Goal: Transaction & Acquisition: Purchase product/service

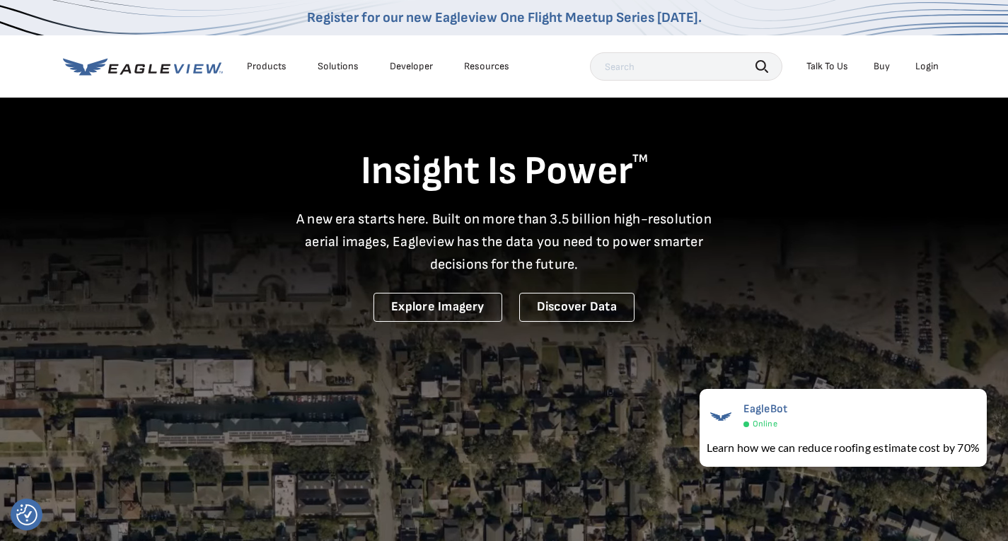
click at [927, 70] on div "Login" at bounding box center [926, 66] width 23 height 13
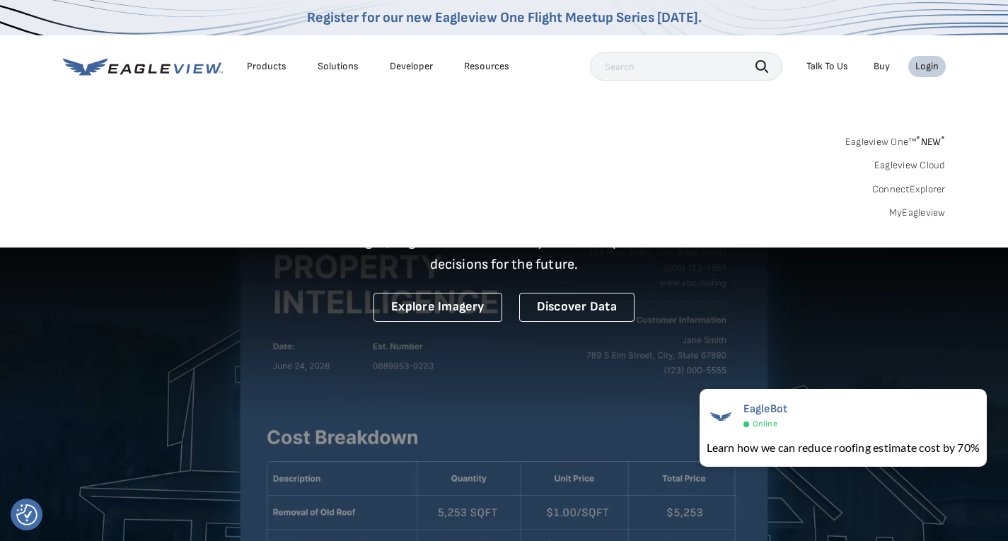
click at [900, 140] on link "Eagleview One™ * NEW *" at bounding box center [895, 140] width 100 height 16
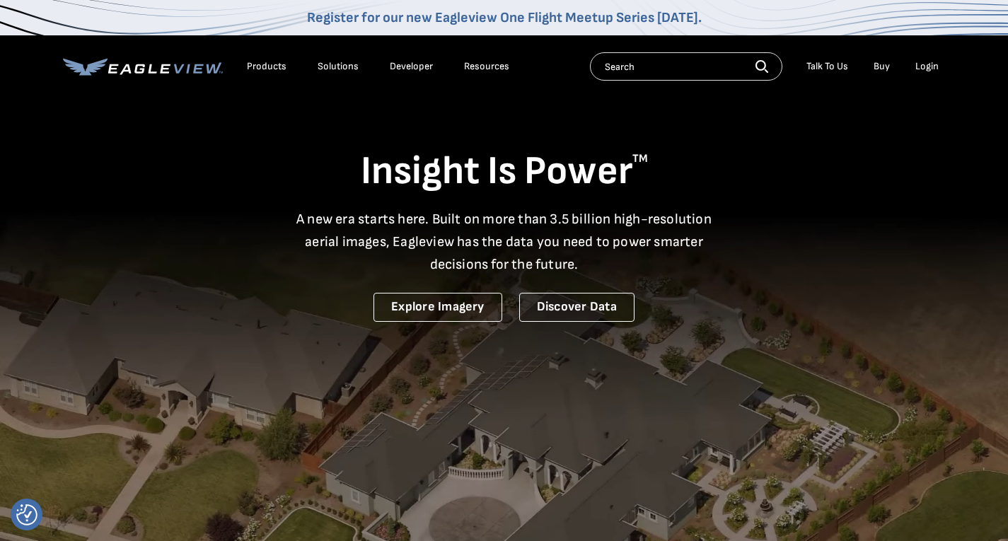
click at [929, 64] on div "Login" at bounding box center [926, 66] width 23 height 13
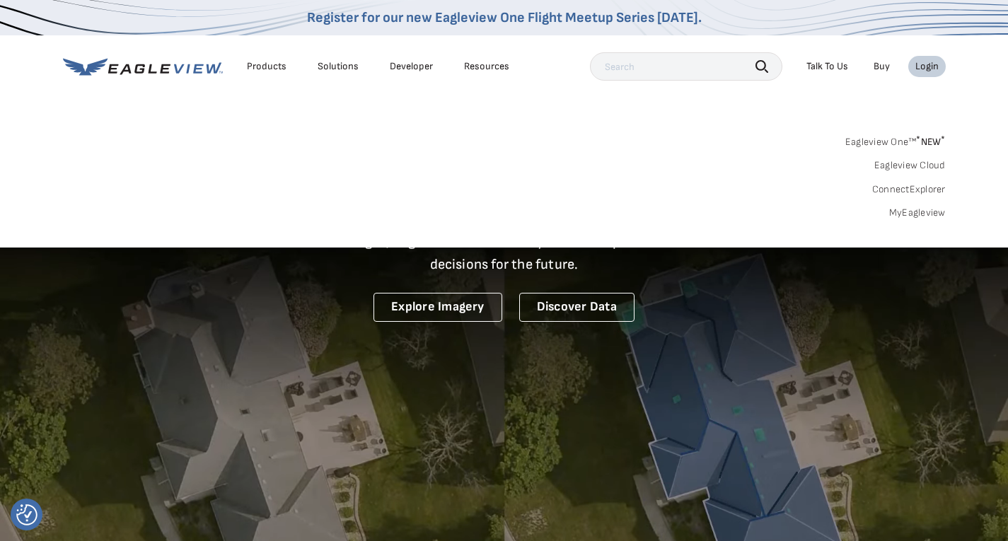
click at [915, 164] on link "Eagleview Cloud" at bounding box center [909, 165] width 71 height 13
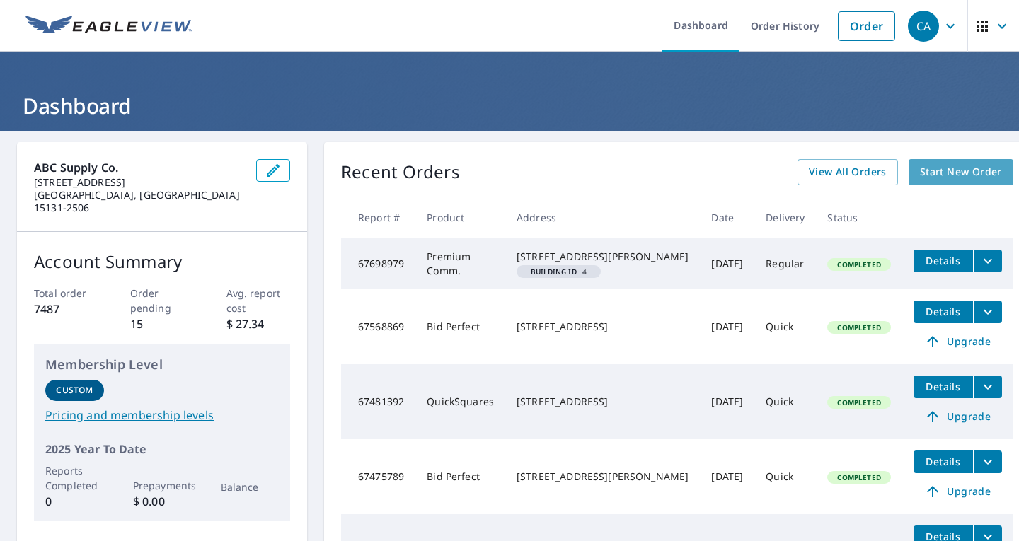
click at [922, 173] on span "Start New Order" at bounding box center [961, 172] width 82 height 18
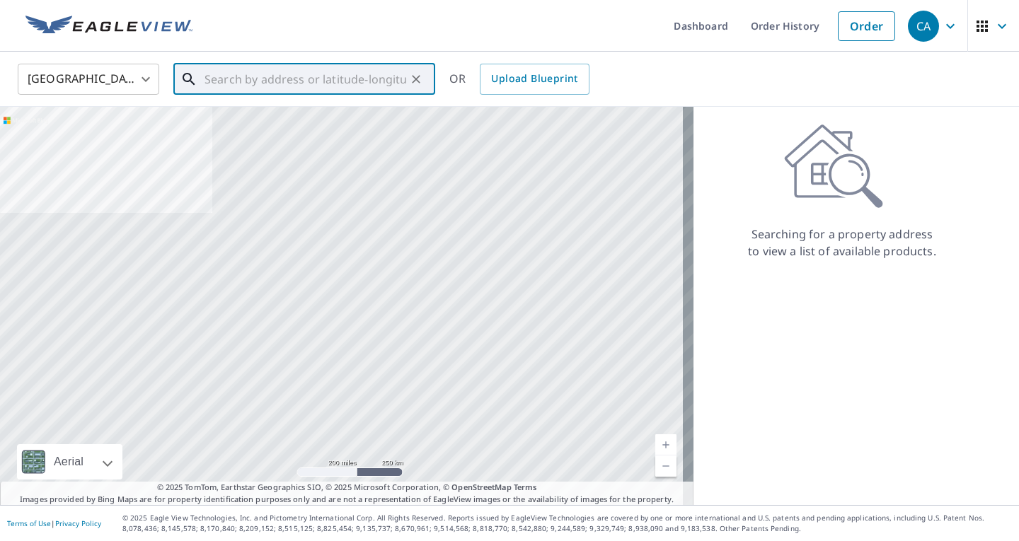
click at [225, 82] on input "text" at bounding box center [305, 79] width 202 height 40
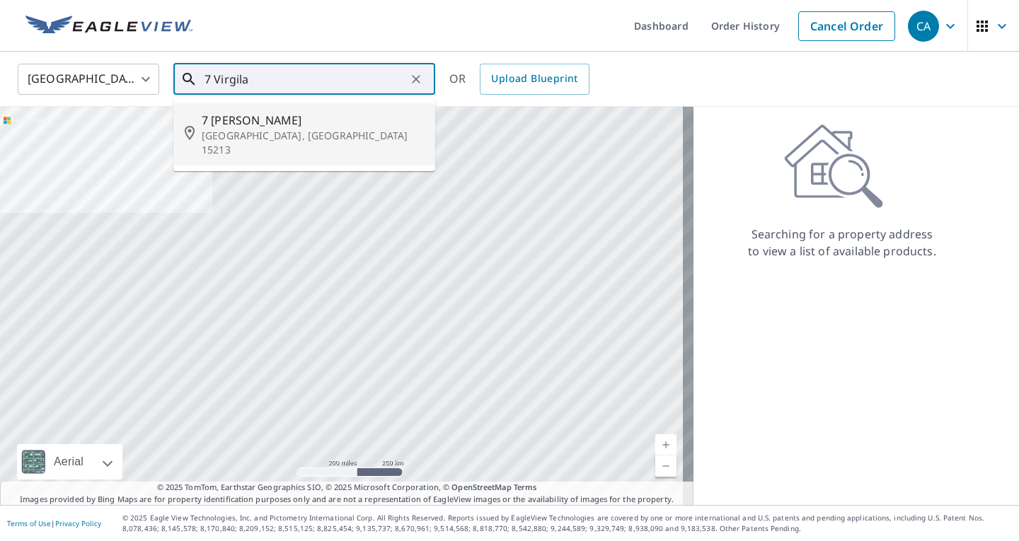
click at [235, 124] on span "7 Virgila Pl" at bounding box center [313, 120] width 222 height 17
type input "7 Virgila Pl Pittsburgh, PA 15213"
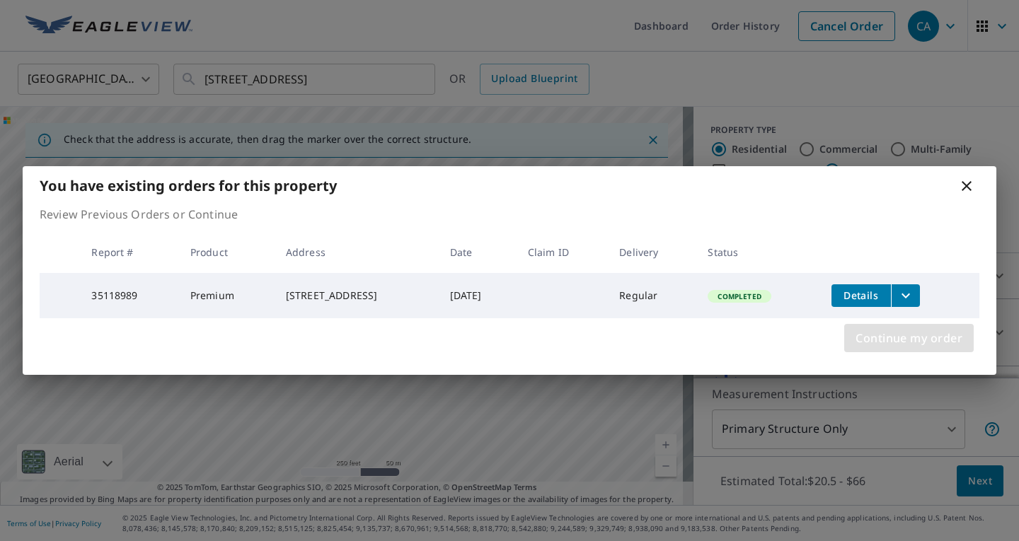
click at [888, 338] on span "Continue my order" at bounding box center [908, 338] width 107 height 20
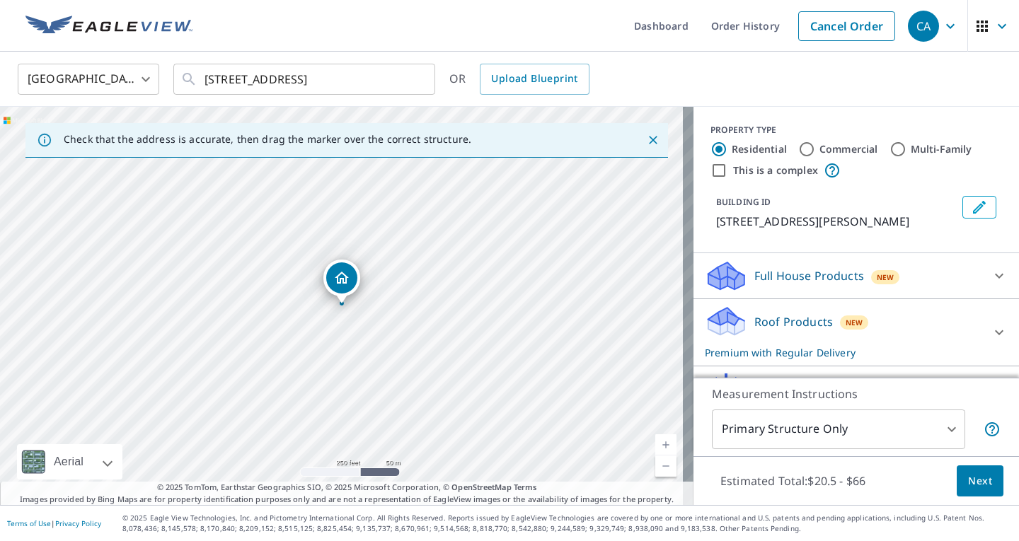
click at [655, 436] on link "Current Level 17, Zoom In" at bounding box center [665, 444] width 21 height 21
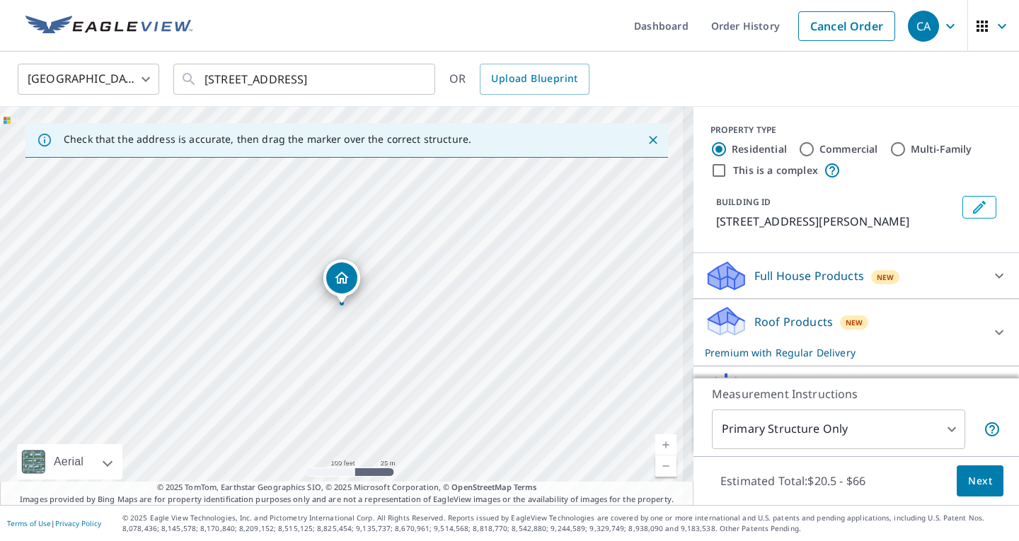
click at [655, 442] on link "Current Level 18, Zoom In" at bounding box center [665, 444] width 21 height 21
click at [655, 441] on link "Current Level 19, Zoom In" at bounding box center [665, 444] width 21 height 21
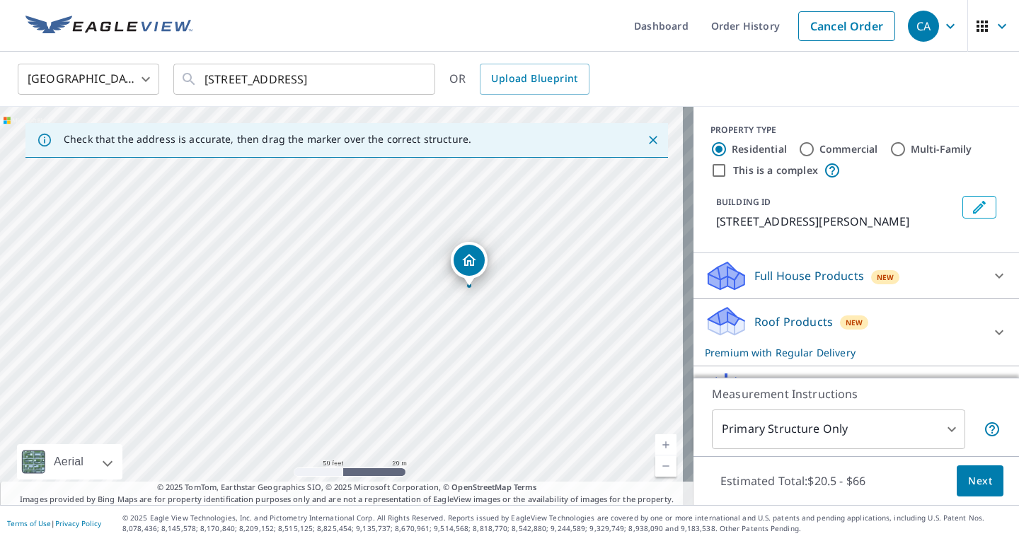
click at [754, 322] on p "Roof Products" at bounding box center [793, 321] width 79 height 17
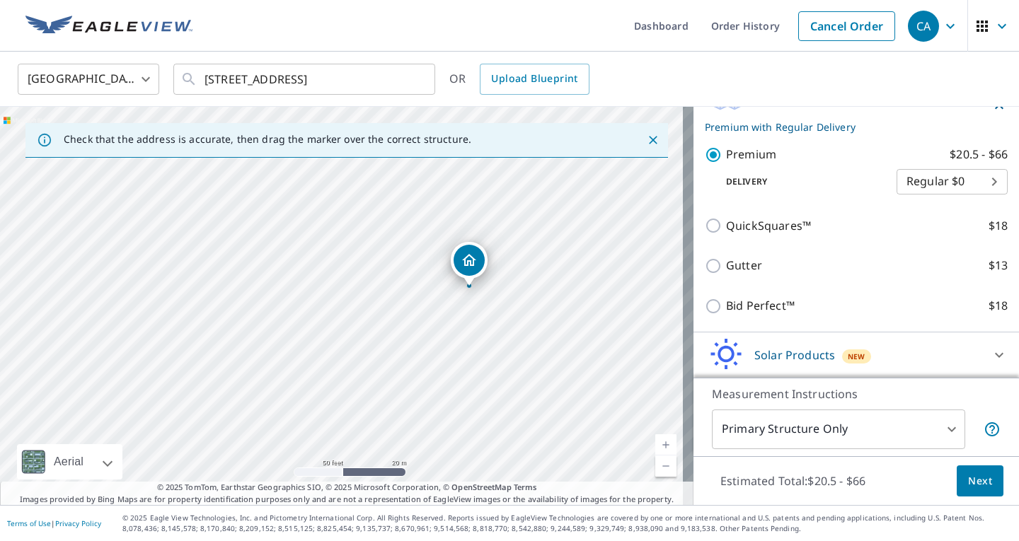
scroll to position [272, 0]
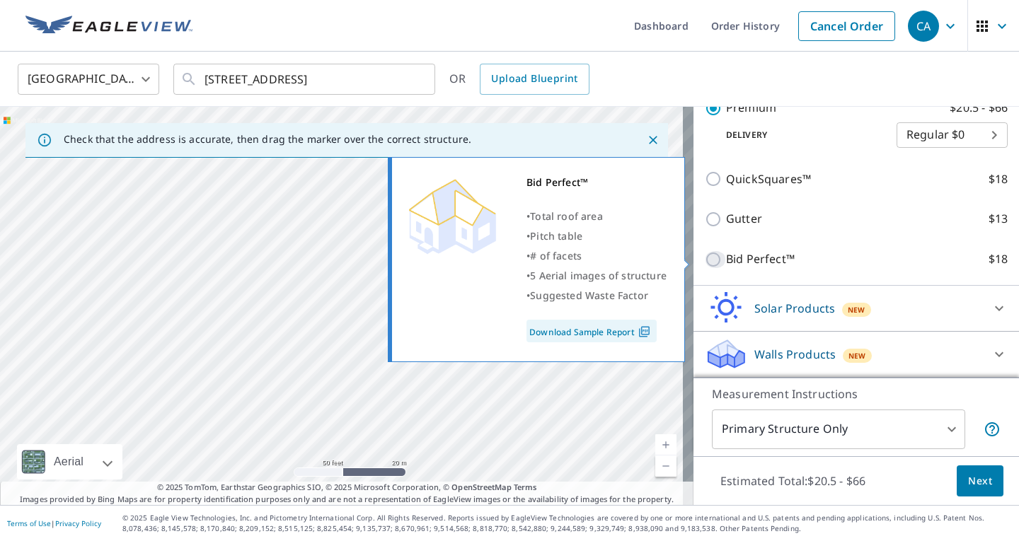
click at [706, 257] on input "Bid Perfect™ $18" at bounding box center [714, 259] width 21 height 17
checkbox input "true"
type input "1"
checkbox input "false"
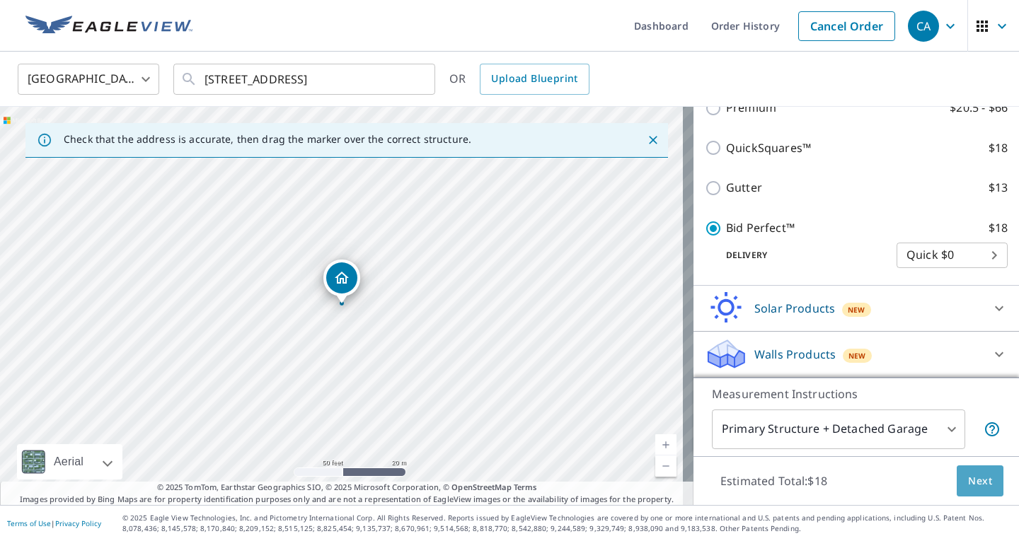
click at [975, 479] on span "Next" at bounding box center [980, 481] width 24 height 18
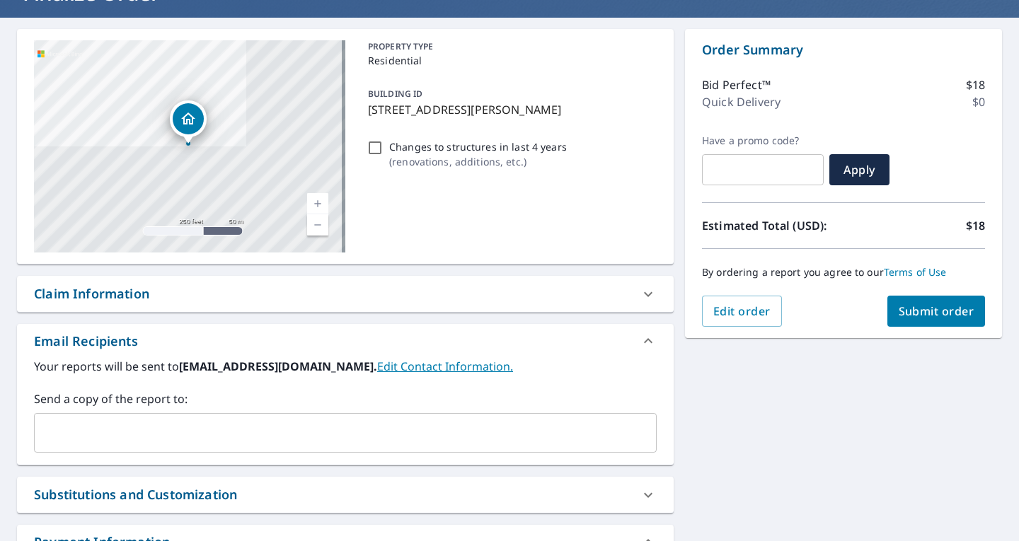
scroll to position [141, 0]
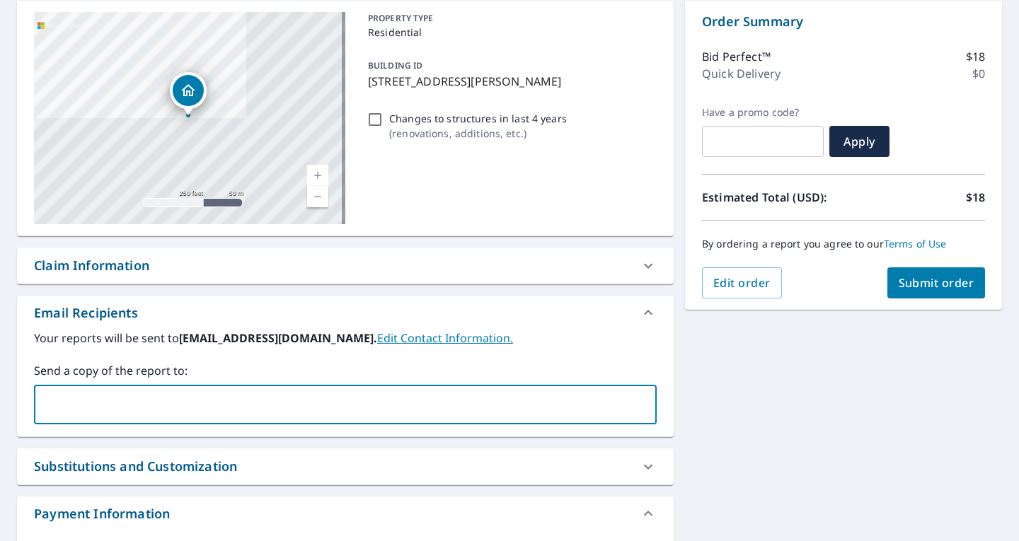
click at [57, 412] on input "text" at bounding box center [334, 404] width 588 height 27
type input "Michael.Kostich@ABCSupply.com"
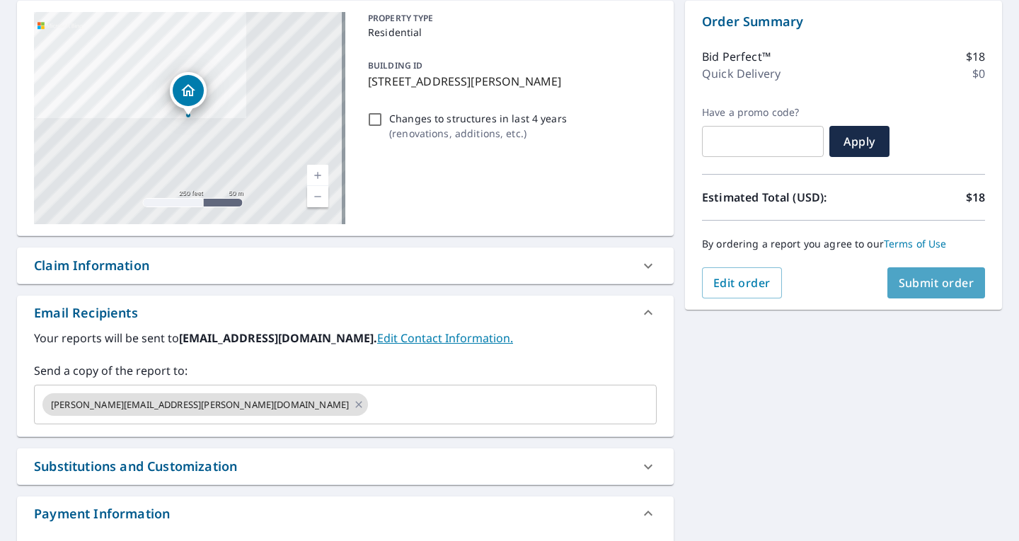
click at [903, 289] on span "Submit order" at bounding box center [936, 283] width 76 height 16
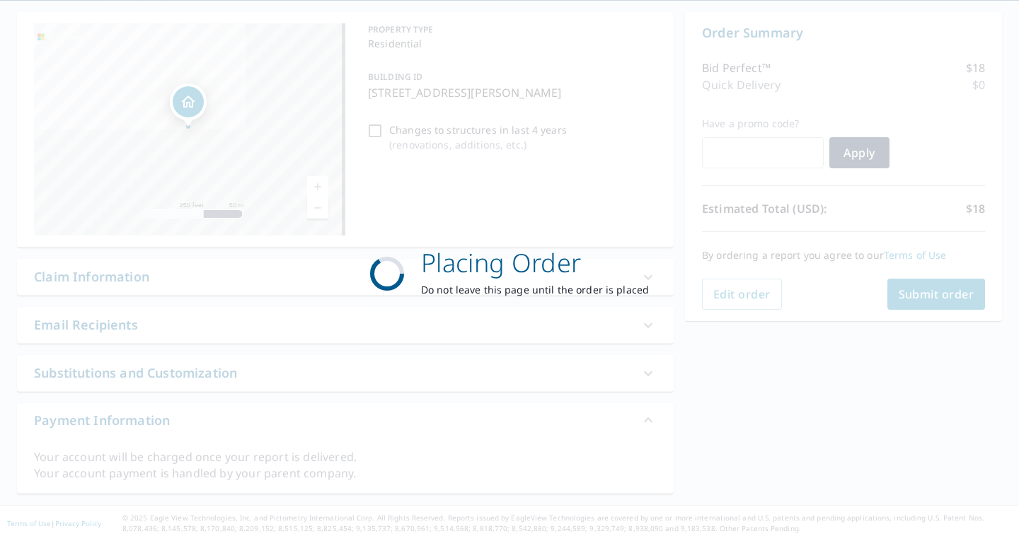
scroll to position [130, 0]
